Goal: Subscribe to service/newsletter

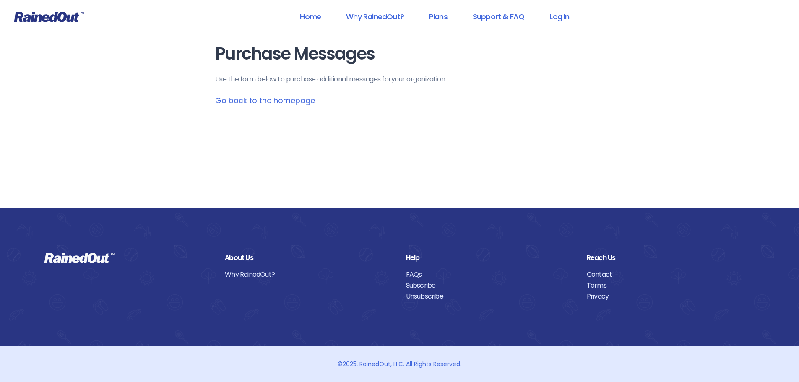
click at [425, 285] on link "Subscribe" at bounding box center [490, 285] width 168 height 11
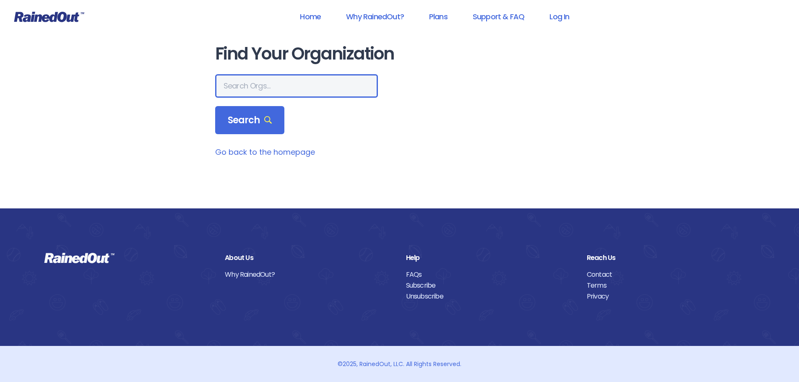
click at [257, 88] on input "text" at bounding box center [296, 85] width 163 height 23
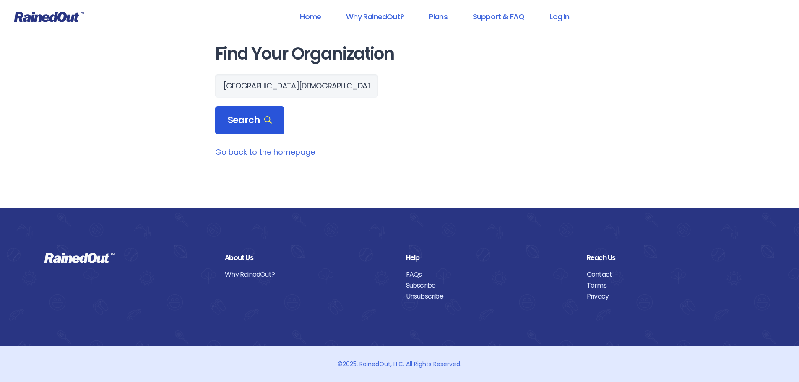
click at [254, 117] on span "Search" at bounding box center [250, 120] width 44 height 12
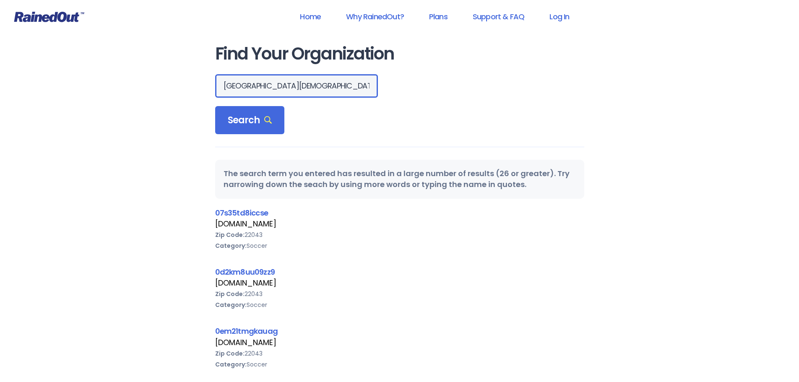
click at [277, 88] on input "[GEOGRAPHIC_DATA][DEMOGRAPHIC_DATA]" at bounding box center [296, 85] width 163 height 23
drag, startPoint x: 223, startPoint y: 87, endPoint x: 390, endPoint y: 75, distance: 166.5
click at [397, 78] on div "[GEOGRAPHIC_DATA][DEMOGRAPHIC_DATA]" at bounding box center [399, 85] width 369 height 23
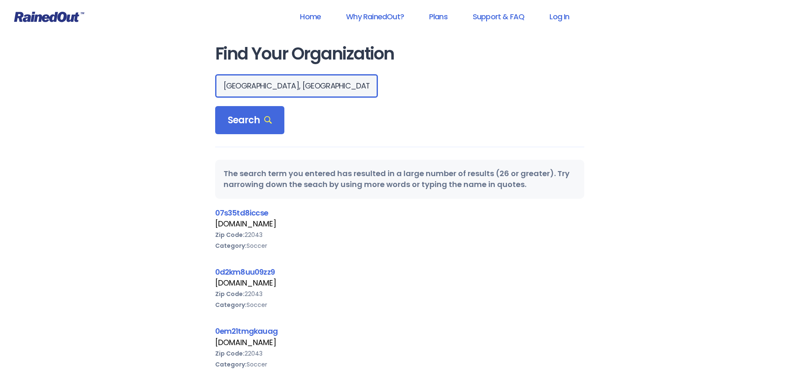
type input "[GEOGRAPHIC_DATA], [GEOGRAPHIC_DATA]"
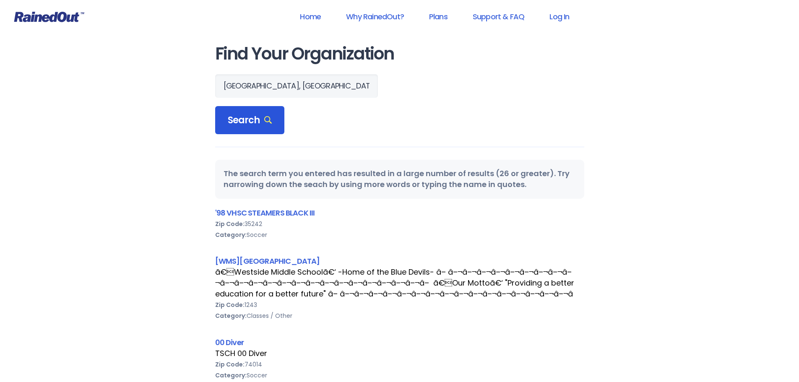
click at [262, 123] on span "Search" at bounding box center [250, 120] width 44 height 12
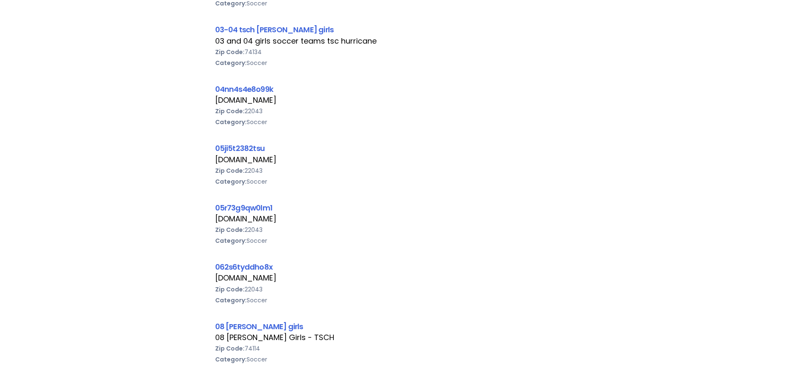
scroll to position [335, 0]
